Goal: Navigation & Orientation: Find specific page/section

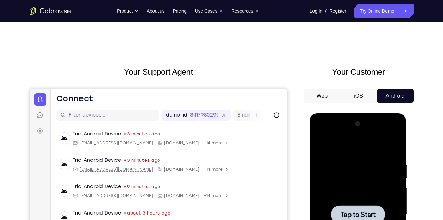
click at [329, 171] on div at bounding box center [358, 214] width 86 height 192
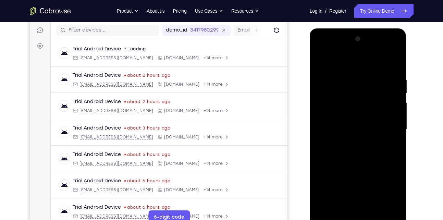
scroll to position [120, 0]
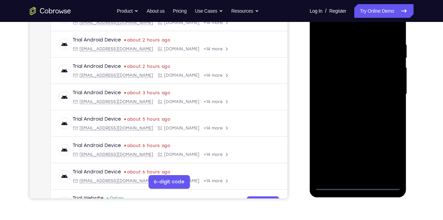
click at [329, 187] on div at bounding box center [358, 94] width 86 height 192
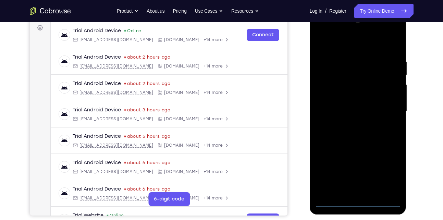
click at [329, 170] on div at bounding box center [358, 111] width 86 height 192
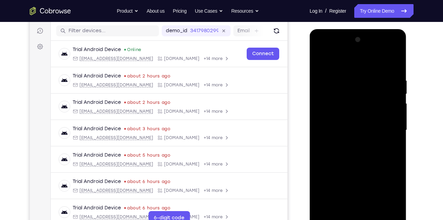
scroll to position [84, 0]
click at [328, 50] on div at bounding box center [358, 131] width 86 height 192
click at [329, 126] on div at bounding box center [358, 131] width 86 height 192
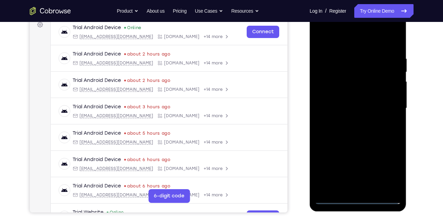
click at [329, 121] on div at bounding box center [358, 108] width 86 height 192
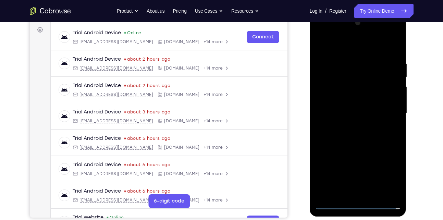
scroll to position [97, 0]
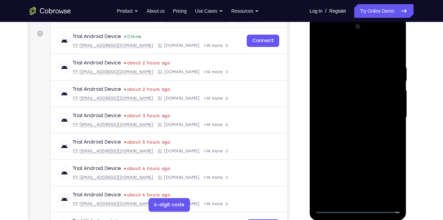
click at [329, 113] on div at bounding box center [358, 117] width 86 height 192
click at [329, 105] on div at bounding box center [358, 117] width 86 height 192
click at [328, 117] on div at bounding box center [358, 117] width 86 height 192
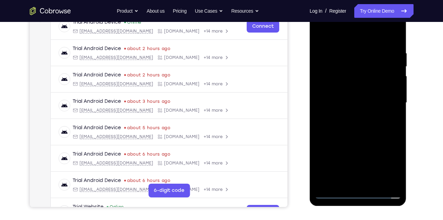
scroll to position [112, 0]
click at [328, 124] on div at bounding box center [358, 103] width 86 height 192
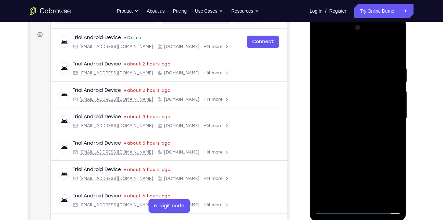
scroll to position [94, 0]
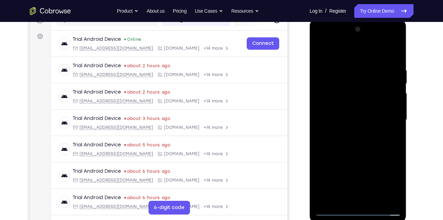
click at [329, 138] on div at bounding box center [358, 120] width 86 height 192
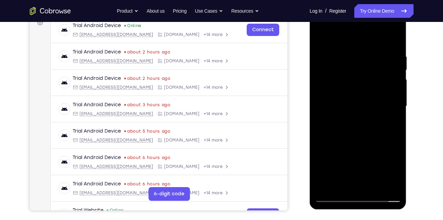
scroll to position [109, 0]
click at [329, 138] on div at bounding box center [358, 106] width 86 height 192
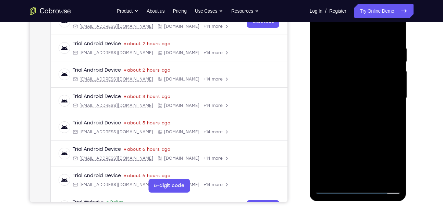
click at [329, 177] on div at bounding box center [358, 98] width 86 height 192
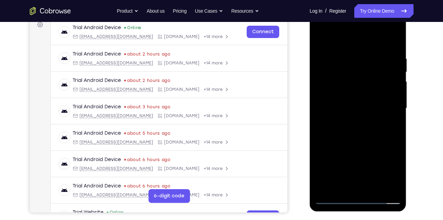
click at [329, 145] on div at bounding box center [358, 108] width 86 height 192
click at [322, 38] on div at bounding box center [358, 108] width 86 height 192
drag, startPoint x: 352, startPoint y: 148, endPoint x: 359, endPoint y: 80, distance: 68.1
click at [329, 80] on div at bounding box center [358, 108] width 86 height 192
click at [320, 77] on div at bounding box center [358, 108] width 86 height 192
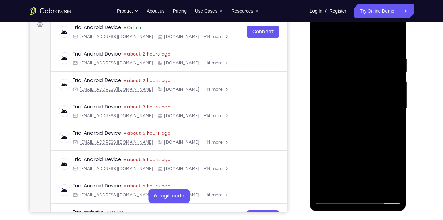
click at [320, 77] on div at bounding box center [358, 108] width 86 height 192
click at [329, 152] on div at bounding box center [358, 108] width 86 height 192
click at [320, 35] on div at bounding box center [358, 108] width 86 height 192
click at [329, 74] on div at bounding box center [358, 108] width 86 height 192
click at [321, 39] on div at bounding box center [358, 108] width 86 height 192
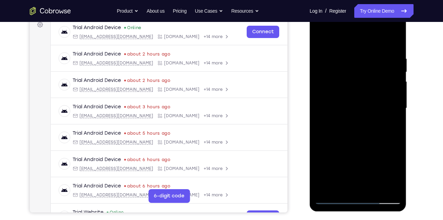
click at [321, 39] on div at bounding box center [358, 108] width 86 height 192
drag, startPoint x: 359, startPoint y: 154, endPoint x: 358, endPoint y: 79, distance: 75.3
click at [329, 79] on div at bounding box center [358, 108] width 86 height 192
drag, startPoint x: 362, startPoint y: 158, endPoint x: 354, endPoint y: 84, distance: 75.0
click at [329, 84] on div at bounding box center [358, 108] width 86 height 192
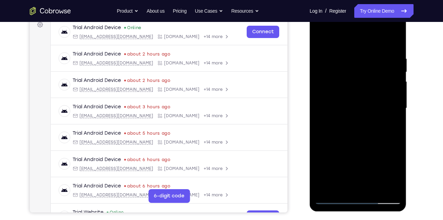
drag, startPoint x: 351, startPoint y: 156, endPoint x: 347, endPoint y: 27, distance: 128.8
click at [329, 27] on div at bounding box center [358, 108] width 86 height 192
drag, startPoint x: 362, startPoint y: 152, endPoint x: 352, endPoint y: 184, distance: 33.8
click at [329, 184] on div at bounding box center [358, 108] width 86 height 192
drag, startPoint x: 367, startPoint y: 90, endPoint x: 340, endPoint y: 152, distance: 67.7
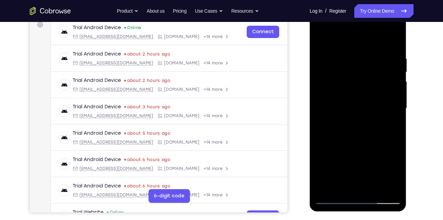
click at [329, 152] on div at bounding box center [358, 108] width 86 height 192
drag, startPoint x: 361, startPoint y: 67, endPoint x: 342, endPoint y: 127, distance: 63.8
click at [329, 127] on div at bounding box center [358, 108] width 86 height 192
drag, startPoint x: 363, startPoint y: 81, endPoint x: 357, endPoint y: 67, distance: 15.2
click at [329, 67] on div at bounding box center [358, 108] width 86 height 192
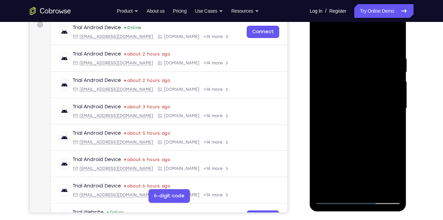
drag, startPoint x: 357, startPoint y: 67, endPoint x: 352, endPoint y: 175, distance: 107.9
click at [329, 175] on div at bounding box center [358, 108] width 86 height 192
drag, startPoint x: 369, startPoint y: 87, endPoint x: 349, endPoint y: 156, distance: 72.0
click at [329, 156] on div at bounding box center [358, 108] width 86 height 192
drag, startPoint x: 353, startPoint y: 93, endPoint x: 336, endPoint y: 164, distance: 73.6
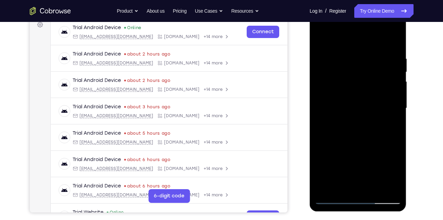
click at [329, 164] on div at bounding box center [358, 108] width 86 height 192
drag, startPoint x: 347, startPoint y: 160, endPoint x: 345, endPoint y: 93, distance: 67.5
click at [329, 93] on div at bounding box center [358, 108] width 86 height 192
drag, startPoint x: 348, startPoint y: 150, endPoint x: 344, endPoint y: 67, distance: 82.6
click at [329, 67] on div at bounding box center [358, 108] width 86 height 192
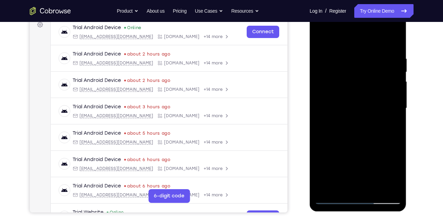
drag, startPoint x: 357, startPoint y: 151, endPoint x: 357, endPoint y: 92, distance: 58.2
click at [329, 92] on div at bounding box center [358, 108] width 86 height 192
drag, startPoint x: 393, startPoint y: 81, endPoint x: 387, endPoint y: 129, distance: 48.3
click at [329, 129] on div at bounding box center [358, 108] width 86 height 192
click at [329, 92] on div at bounding box center [358, 108] width 86 height 192
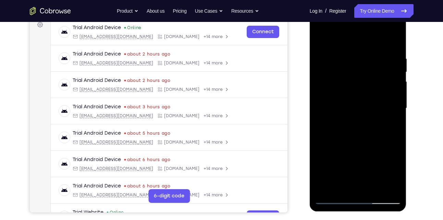
click at [329, 85] on div at bounding box center [358, 108] width 86 height 192
drag, startPoint x: 373, startPoint y: 153, endPoint x: 363, endPoint y: 92, distance: 61.4
click at [329, 92] on div at bounding box center [358, 108] width 86 height 192
drag, startPoint x: 375, startPoint y: 99, endPoint x: 367, endPoint y: 161, distance: 62.5
click at [329, 161] on div at bounding box center [358, 108] width 86 height 192
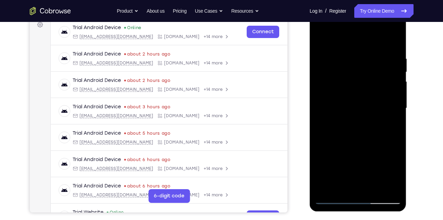
click at [329, 85] on div at bounding box center [358, 108] width 86 height 192
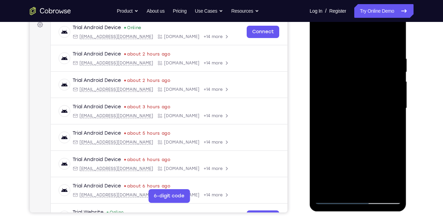
click at [329, 92] on div at bounding box center [358, 108] width 86 height 192
click at [329, 87] on div at bounding box center [358, 108] width 86 height 192
drag, startPoint x: 370, startPoint y: 158, endPoint x: 360, endPoint y: 87, distance: 72.2
click at [329, 87] on div at bounding box center [358, 108] width 86 height 192
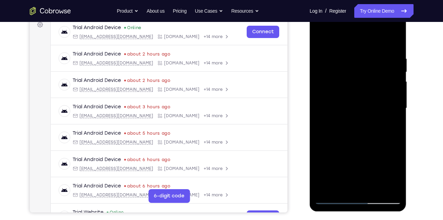
drag, startPoint x: 359, startPoint y: 180, endPoint x: 358, endPoint y: 92, distance: 88.0
click at [329, 92] on div at bounding box center [358, 108] width 86 height 192
drag, startPoint x: 356, startPoint y: 73, endPoint x: 340, endPoint y: 150, distance: 78.6
click at [329, 150] on div at bounding box center [358, 108] width 86 height 192
drag, startPoint x: 356, startPoint y: 82, endPoint x: 340, endPoint y: 142, distance: 62.1
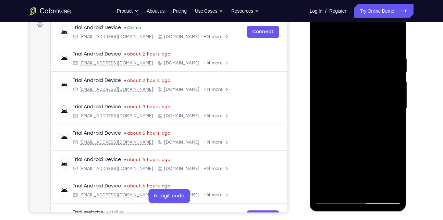
click at [329, 142] on div at bounding box center [358, 108] width 86 height 192
drag, startPoint x: 358, startPoint y: 74, endPoint x: 349, endPoint y: 180, distance: 107.2
click at [329, 180] on div at bounding box center [358, 108] width 86 height 192
drag, startPoint x: 366, startPoint y: 79, endPoint x: 343, endPoint y: 174, distance: 96.7
click at [329, 174] on div at bounding box center [358, 108] width 86 height 192
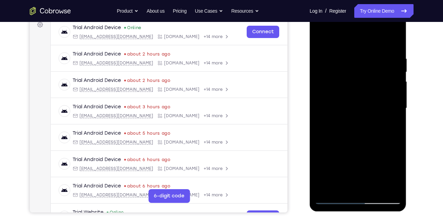
click at [329, 88] on div at bounding box center [358, 108] width 86 height 192
drag, startPoint x: 378, startPoint y: 77, endPoint x: 374, endPoint y: 97, distance: 19.9
click at [329, 97] on div at bounding box center [358, 108] width 86 height 192
drag, startPoint x: 368, startPoint y: 158, endPoint x: 360, endPoint y: 100, distance: 59.2
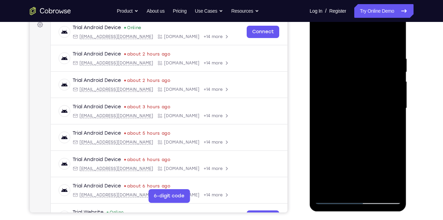
click at [329, 100] on div at bounding box center [358, 108] width 86 height 192
drag, startPoint x: 354, startPoint y: 145, endPoint x: 354, endPoint y: 112, distance: 32.9
click at [329, 112] on div at bounding box center [358, 108] width 86 height 192
drag, startPoint x: 349, startPoint y: 156, endPoint x: 352, endPoint y: 58, distance: 97.6
click at [329, 58] on div at bounding box center [358, 108] width 86 height 192
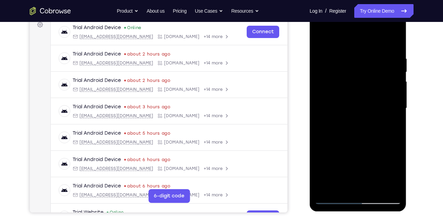
drag, startPoint x: 361, startPoint y: 158, endPoint x: 363, endPoint y: 82, distance: 76.0
click at [329, 82] on div at bounding box center [358, 108] width 86 height 192
drag, startPoint x: 360, startPoint y: 162, endPoint x: 356, endPoint y: 74, distance: 88.0
click at [329, 74] on div at bounding box center [358, 108] width 86 height 192
drag, startPoint x: 349, startPoint y: 169, endPoint x: 348, endPoint y: 85, distance: 84.2
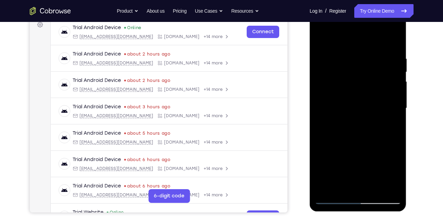
click at [329, 85] on div at bounding box center [358, 108] width 86 height 192
drag, startPoint x: 355, startPoint y: 150, endPoint x: 342, endPoint y: 86, distance: 65.2
click at [329, 86] on div at bounding box center [358, 108] width 86 height 192
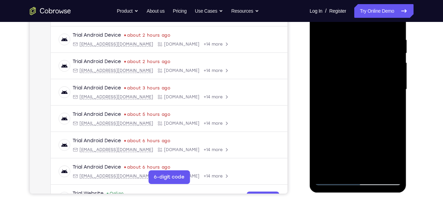
scroll to position [125, 0]
drag, startPoint x: 361, startPoint y: 134, endPoint x: 357, endPoint y: 64, distance: 70.6
click at [329, 64] on div at bounding box center [358, 89] width 86 height 192
drag, startPoint x: 358, startPoint y: 129, endPoint x: 347, endPoint y: 44, distance: 85.9
click at [329, 44] on div at bounding box center [358, 89] width 86 height 192
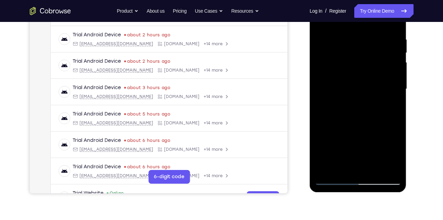
drag, startPoint x: 359, startPoint y: 149, endPoint x: 354, endPoint y: 65, distance: 84.0
click at [329, 65] on div at bounding box center [358, 89] width 86 height 192
drag, startPoint x: 352, startPoint y: 136, endPoint x: 346, endPoint y: 28, distance: 108.0
click at [329, 28] on div at bounding box center [358, 89] width 86 height 192
drag, startPoint x: 360, startPoint y: 131, endPoint x: 357, endPoint y: 54, distance: 76.7
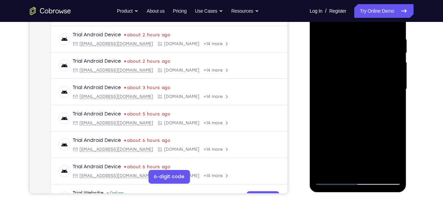
click at [329, 54] on div at bounding box center [358, 89] width 86 height 192
drag, startPoint x: 354, startPoint y: 136, endPoint x: 354, endPoint y: 37, distance: 99.6
click at [329, 37] on div at bounding box center [358, 89] width 86 height 192
drag, startPoint x: 345, startPoint y: 143, endPoint x: 347, endPoint y: 49, distance: 93.8
click at [329, 49] on div at bounding box center [358, 89] width 86 height 192
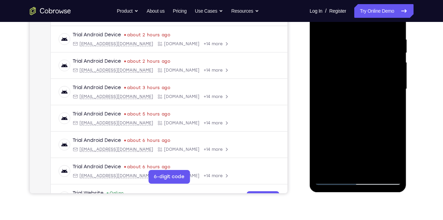
drag, startPoint x: 361, startPoint y: 134, endPoint x: 360, endPoint y: 64, distance: 70.5
click at [329, 64] on div at bounding box center [358, 89] width 86 height 192
click at [326, 170] on div at bounding box center [358, 89] width 86 height 192
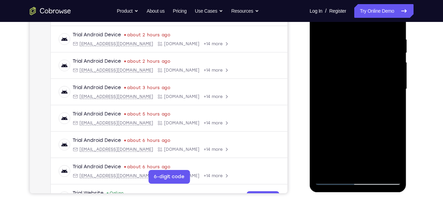
drag, startPoint x: 374, startPoint y: 138, endPoint x: 370, endPoint y: 22, distance: 116.4
click at [329, 22] on div at bounding box center [358, 89] width 86 height 192
click at [329, 141] on div at bounding box center [358, 89] width 86 height 192
click at [329, 171] on div at bounding box center [358, 89] width 86 height 192
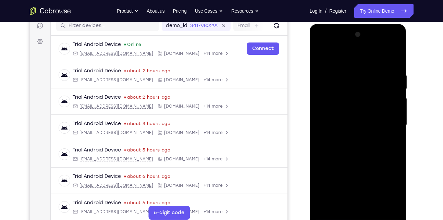
scroll to position [88, 0]
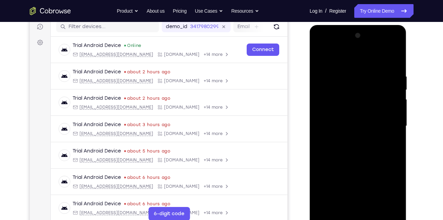
click at [329, 58] on div at bounding box center [358, 126] width 86 height 192
drag, startPoint x: 351, startPoint y: 64, endPoint x: 341, endPoint y: 108, distance: 44.6
click at [329, 108] on div at bounding box center [358, 126] width 86 height 192
click at [329, 67] on div at bounding box center [358, 126] width 86 height 192
drag, startPoint x: 349, startPoint y: 181, endPoint x: 351, endPoint y: 101, distance: 79.4
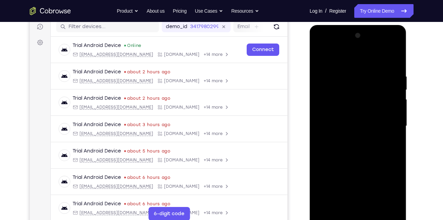
click at [329, 101] on div at bounding box center [358, 126] width 86 height 192
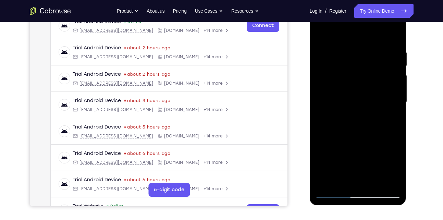
scroll to position [119, 0]
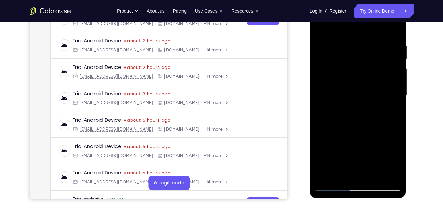
click at [329, 131] on div at bounding box center [358, 95] width 86 height 192
drag, startPoint x: 363, startPoint y: 139, endPoint x: 363, endPoint y: 130, distance: 9.2
click at [329, 130] on div at bounding box center [358, 95] width 86 height 192
click at [324, 177] on div at bounding box center [358, 95] width 86 height 192
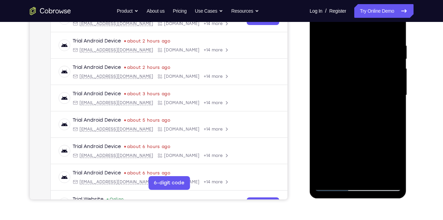
click at [324, 177] on div at bounding box center [358, 95] width 86 height 192
click at [329, 177] on div at bounding box center [358, 95] width 86 height 192
click at [329, 26] on div at bounding box center [358, 95] width 86 height 192
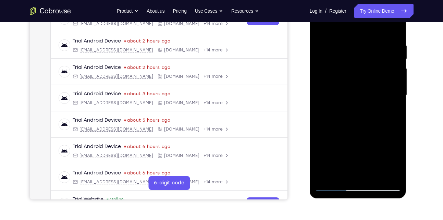
click at [329, 39] on div at bounding box center [358, 95] width 86 height 192
drag, startPoint x: 364, startPoint y: 154, endPoint x: 365, endPoint y: 77, distance: 76.3
click at [329, 77] on div at bounding box center [358, 95] width 86 height 192
drag, startPoint x: 373, startPoint y: 152, endPoint x: 373, endPoint y: 117, distance: 35.3
click at [329, 117] on div at bounding box center [358, 95] width 86 height 192
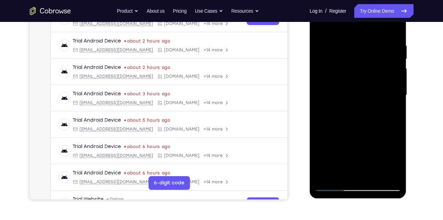
click at [329, 146] on div at bounding box center [358, 95] width 86 height 192
click at [329, 131] on div at bounding box center [358, 95] width 86 height 192
drag, startPoint x: 353, startPoint y: 144, endPoint x: 354, endPoint y: 87, distance: 57.5
click at [329, 87] on div at bounding box center [358, 95] width 86 height 192
drag, startPoint x: 350, startPoint y: 145, endPoint x: 355, endPoint y: 74, distance: 71.0
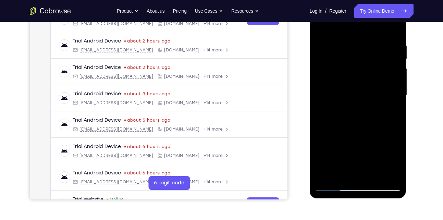
click at [329, 74] on div at bounding box center [358, 95] width 86 height 192
drag, startPoint x: 357, startPoint y: 159, endPoint x: 358, endPoint y: 90, distance: 69.8
click at [329, 90] on div at bounding box center [358, 95] width 86 height 192
click at [327, 177] on div at bounding box center [358, 95] width 86 height 192
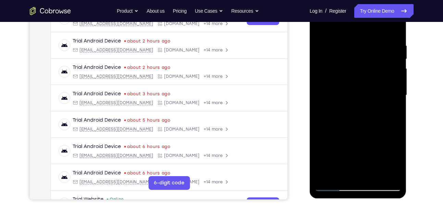
click at [327, 177] on div at bounding box center [358, 95] width 86 height 192
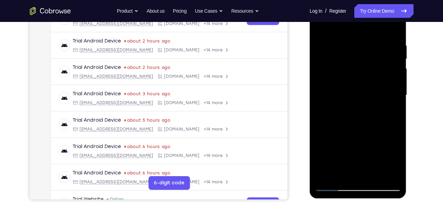
click at [329, 177] on div at bounding box center [358, 95] width 86 height 192
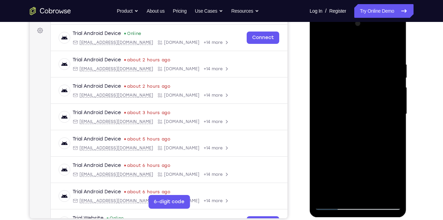
click at [321, 42] on div at bounding box center [358, 114] width 86 height 192
drag, startPoint x: 381, startPoint y: 69, endPoint x: 324, endPoint y: 75, distance: 57.2
click at [324, 75] on div at bounding box center [358, 114] width 86 height 192
drag, startPoint x: 379, startPoint y: 71, endPoint x: 310, endPoint y: 66, distance: 68.9
click at [310, 66] on div at bounding box center [357, 115] width 97 height 204
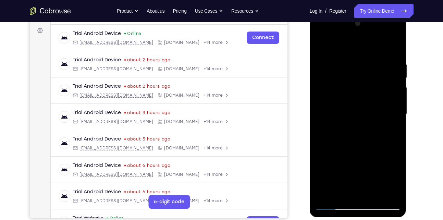
drag, startPoint x: 382, startPoint y: 64, endPoint x: 333, endPoint y: 63, distance: 49.0
click at [329, 63] on div at bounding box center [358, 114] width 86 height 192
drag, startPoint x: 386, startPoint y: 67, endPoint x: 338, endPoint y: 67, distance: 47.9
click at [329, 67] on div at bounding box center [358, 114] width 86 height 192
drag, startPoint x: 384, startPoint y: 62, endPoint x: 324, endPoint y: 65, distance: 60.0
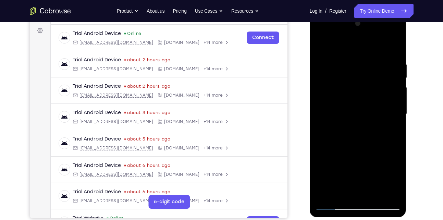
click at [324, 65] on div at bounding box center [358, 114] width 86 height 192
drag, startPoint x: 387, startPoint y: 62, endPoint x: 317, endPoint y: 71, distance: 70.7
click at [317, 71] on div at bounding box center [358, 114] width 86 height 192
drag, startPoint x: 381, startPoint y: 65, endPoint x: 329, endPoint y: 66, distance: 52.4
click at [329, 66] on div at bounding box center [358, 114] width 86 height 192
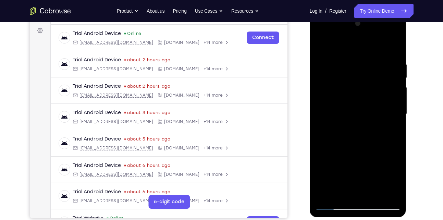
drag, startPoint x: 392, startPoint y: 64, endPoint x: 318, endPoint y: 75, distance: 75.0
click at [318, 75] on div at bounding box center [358, 114] width 86 height 192
drag, startPoint x: 383, startPoint y: 65, endPoint x: 316, endPoint y: 72, distance: 67.0
click at [316, 72] on div at bounding box center [358, 114] width 86 height 192
drag, startPoint x: 346, startPoint y: 70, endPoint x: 399, endPoint y: 76, distance: 53.1
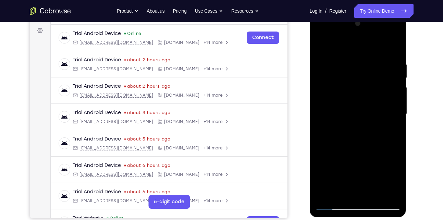
click at [329, 76] on div at bounding box center [358, 114] width 86 height 192
drag, startPoint x: 388, startPoint y: 63, endPoint x: 272, endPoint y: 75, distance: 117.3
click at [309, 75] on html "Online web based iOS Simulators and Android Emulators. Run iPhone, iPad, Mobile…" at bounding box center [358, 115] width 98 height 205
drag, startPoint x: 334, startPoint y: 62, endPoint x: 402, endPoint y: 64, distance: 67.8
click at [329, 64] on div at bounding box center [357, 115] width 97 height 204
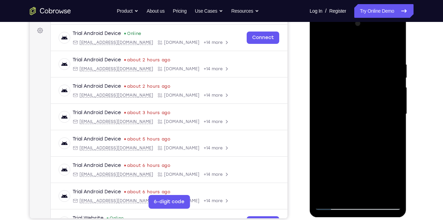
drag, startPoint x: 336, startPoint y: 63, endPoint x: 373, endPoint y: 65, distance: 37.0
click at [329, 65] on div at bounding box center [358, 114] width 86 height 192
drag, startPoint x: 347, startPoint y: 65, endPoint x: 395, endPoint y: 65, distance: 47.9
click at [329, 65] on div at bounding box center [358, 114] width 86 height 192
drag, startPoint x: 336, startPoint y: 65, endPoint x: 396, endPoint y: 67, distance: 59.3
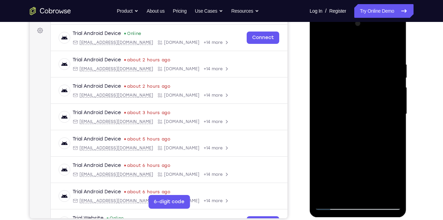
click at [329, 67] on div at bounding box center [358, 114] width 86 height 192
drag, startPoint x: 370, startPoint y: 64, endPoint x: 316, endPoint y: 65, distance: 54.4
click at [316, 65] on div at bounding box center [358, 114] width 86 height 192
drag, startPoint x: 390, startPoint y: 69, endPoint x: 344, endPoint y: 71, distance: 46.2
click at [329, 71] on div at bounding box center [358, 114] width 86 height 192
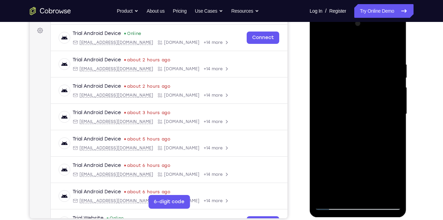
drag, startPoint x: 377, startPoint y: 67, endPoint x: 316, endPoint y: 70, distance: 61.0
click at [316, 70] on div at bounding box center [358, 114] width 86 height 192
drag, startPoint x: 394, startPoint y: 64, endPoint x: 374, endPoint y: 69, distance: 19.7
click at [329, 69] on div at bounding box center [358, 114] width 86 height 192
drag, startPoint x: 384, startPoint y: 63, endPoint x: 353, endPoint y: 66, distance: 31.6
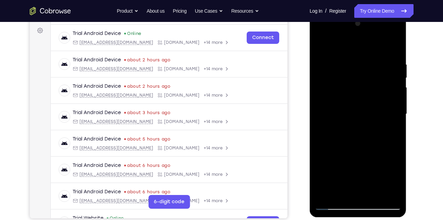
click at [329, 66] on div at bounding box center [358, 114] width 86 height 192
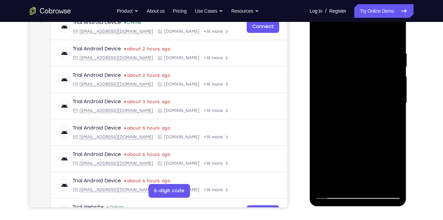
drag, startPoint x: 384, startPoint y: 53, endPoint x: 318, endPoint y: 60, distance: 66.4
click at [318, 60] on div at bounding box center [358, 103] width 86 height 192
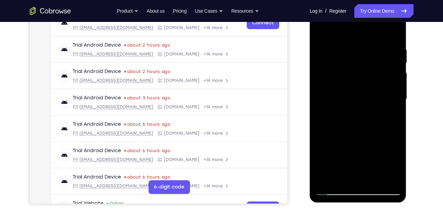
scroll to position [115, 0]
drag, startPoint x: 341, startPoint y: 42, endPoint x: 408, endPoint y: 52, distance: 68.2
click at [329, 52] on html "Online web based iOS Simulators and Android Emulators. Run iPhone, iPad, Mobile…" at bounding box center [358, 100] width 98 height 205
click at [329, 41] on div at bounding box center [358, 99] width 86 height 192
click at [329, 78] on div at bounding box center [358, 99] width 86 height 192
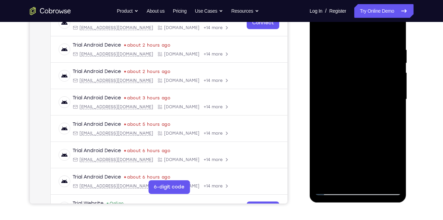
click at [329, 78] on div at bounding box center [358, 99] width 86 height 192
click at [329, 89] on div at bounding box center [358, 99] width 86 height 192
click at [329, 76] on div at bounding box center [358, 99] width 86 height 192
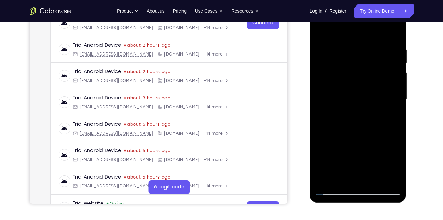
click at [329, 76] on div at bounding box center [358, 99] width 86 height 192
click at [329, 69] on div at bounding box center [358, 99] width 86 height 192
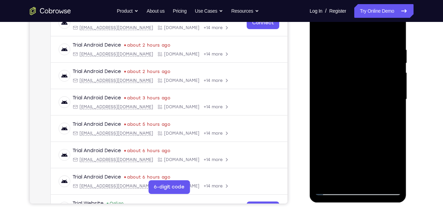
click at [329, 69] on div at bounding box center [358, 99] width 86 height 192
drag, startPoint x: 397, startPoint y: 69, endPoint x: 321, endPoint y: 78, distance: 76.2
click at [321, 78] on div at bounding box center [358, 99] width 86 height 192
drag, startPoint x: 394, startPoint y: 79, endPoint x: 344, endPoint y: 85, distance: 49.9
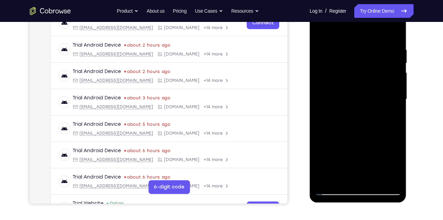
click at [329, 85] on div at bounding box center [358, 99] width 86 height 192
drag, startPoint x: 390, startPoint y: 77, endPoint x: 339, endPoint y: 97, distance: 55.4
click at [329, 97] on div at bounding box center [358, 99] width 86 height 192
drag, startPoint x: 384, startPoint y: 80, endPoint x: 346, endPoint y: 87, distance: 38.5
click at [329, 87] on div at bounding box center [358, 99] width 86 height 192
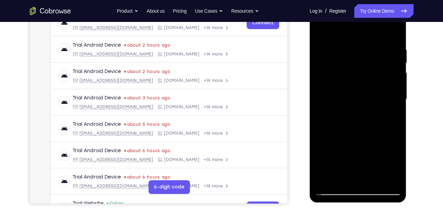
drag, startPoint x: 368, startPoint y: 89, endPoint x: 329, endPoint y: 91, distance: 39.5
click at [329, 91] on div at bounding box center [358, 99] width 86 height 192
drag, startPoint x: 387, startPoint y: 74, endPoint x: 345, endPoint y: 81, distance: 42.7
click at [329, 81] on div at bounding box center [358, 99] width 86 height 192
drag, startPoint x: 329, startPoint y: 43, endPoint x: 368, endPoint y: 51, distance: 39.5
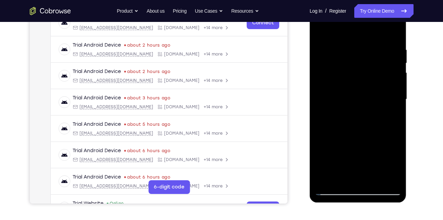
click at [329, 51] on div at bounding box center [358, 99] width 86 height 192
click at [320, 66] on div at bounding box center [358, 99] width 86 height 192
click at [329, 31] on div at bounding box center [358, 99] width 86 height 192
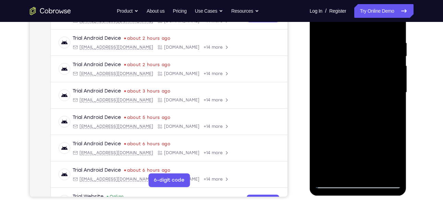
scroll to position [121, 0]
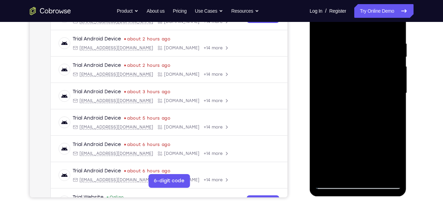
drag, startPoint x: 367, startPoint y: 127, endPoint x: 366, endPoint y: 60, distance: 67.8
click at [329, 60] on div at bounding box center [358, 93] width 86 height 192
click at [329, 95] on div at bounding box center [358, 93] width 86 height 192
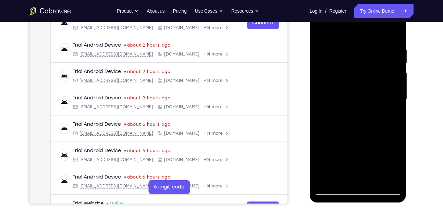
click at [329, 69] on div at bounding box center [358, 99] width 86 height 192
click at [329, 135] on div at bounding box center [358, 99] width 86 height 192
click at [329, 129] on div at bounding box center [358, 99] width 86 height 192
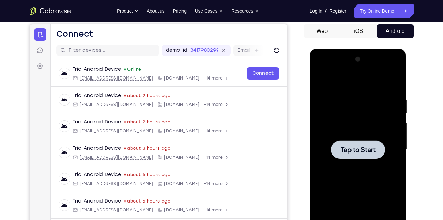
scroll to position [59, 0]
